Goal: Information Seeking & Learning: Learn about a topic

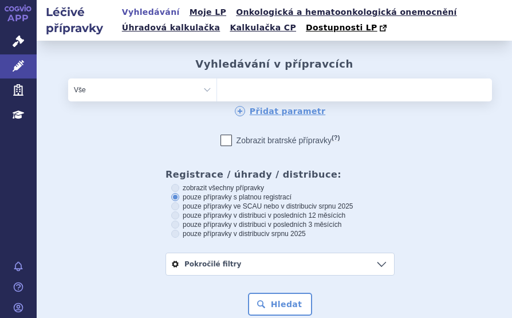
click at [255, 89] on ul at bounding box center [321, 87] width 208 height 18
click at [217, 89] on select at bounding box center [216, 89] width 1 height 23
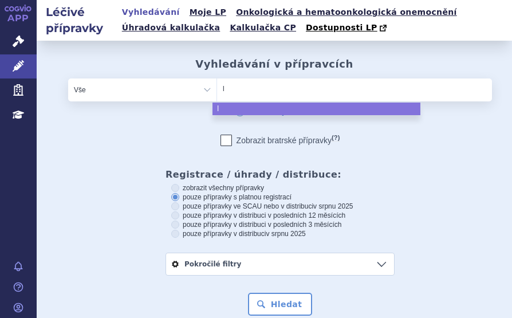
type input "li"
type input "lit"
type input "litf"
type input "litfu"
type input "litful"
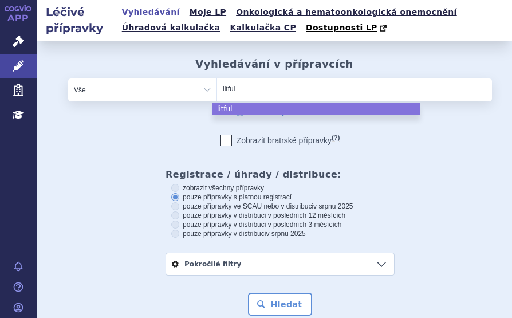
type input "litfulo"
select select "litfulo"
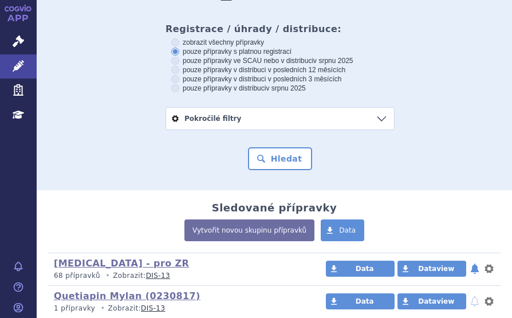
scroll to position [172, 0]
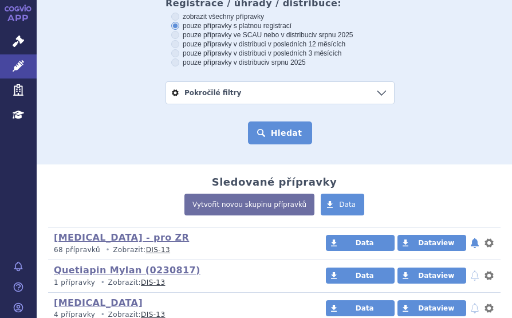
click at [273, 126] on button "Hledat" at bounding box center [280, 132] width 65 height 23
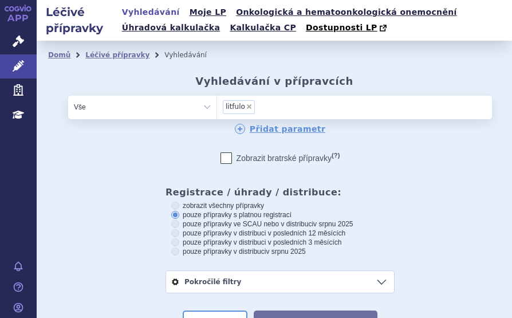
scroll to position [302, 0]
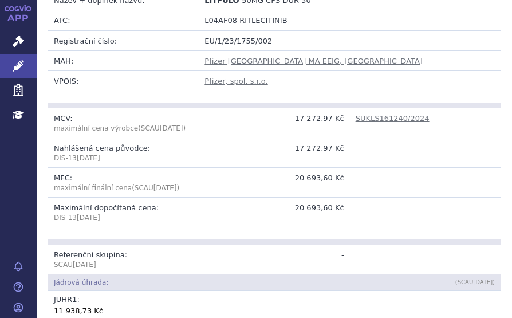
scroll to position [229, 0]
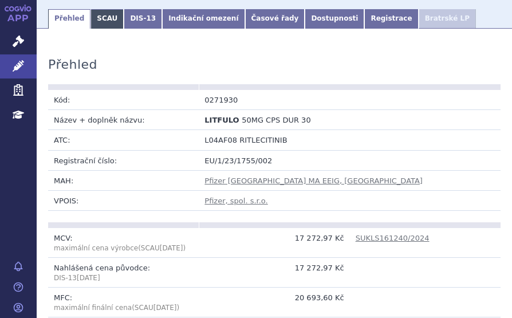
click at [108, 11] on link "SCAU" at bounding box center [106, 18] width 33 height 19
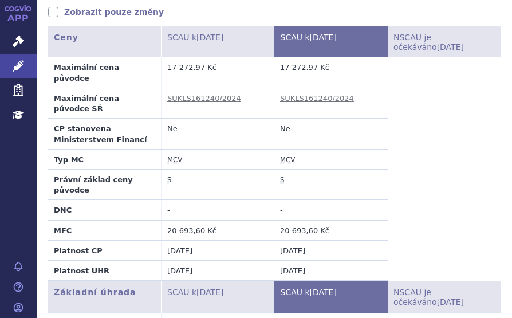
scroll to position [114, 0]
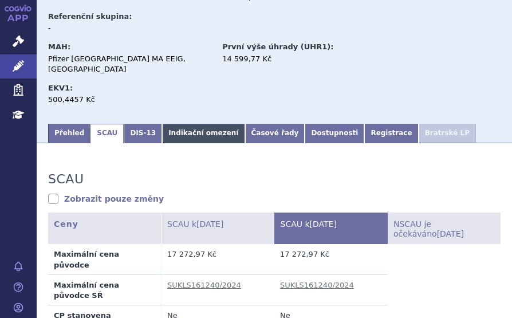
click at [172, 124] on link "Indikační omezení" at bounding box center [203, 133] width 82 height 19
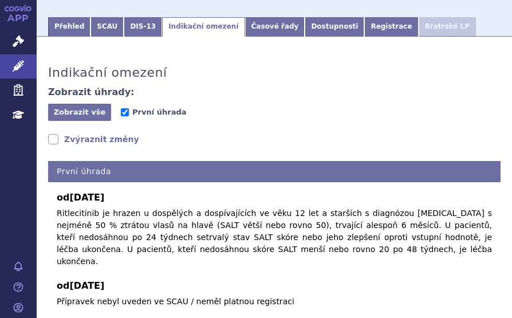
scroll to position [268, 0]
